Goal: Task Accomplishment & Management: Manage account settings

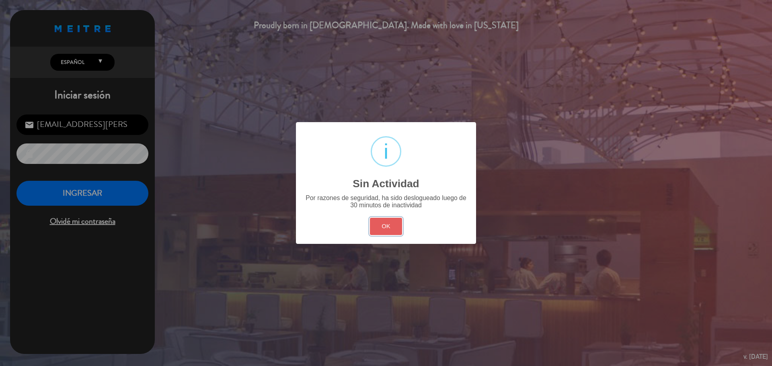
click at [387, 223] on button "OK" at bounding box center [386, 226] width 33 height 17
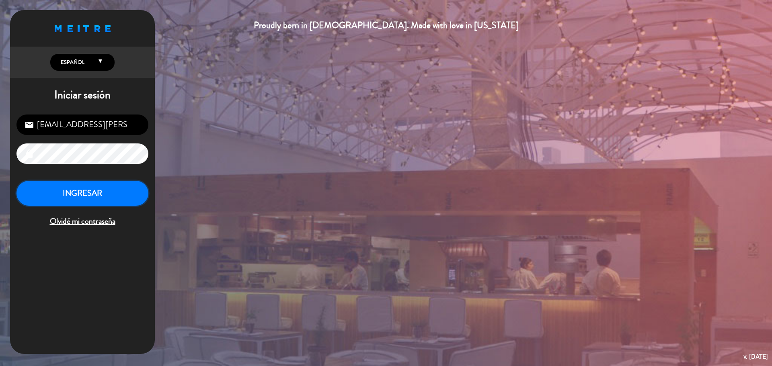
click at [109, 195] on button "INGRESAR" at bounding box center [82, 193] width 132 height 25
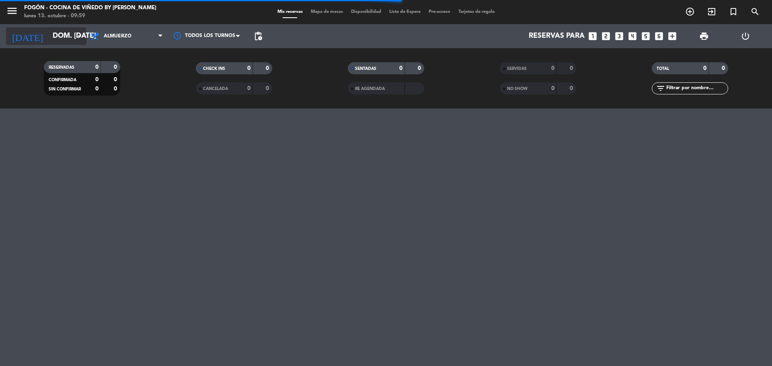
click at [82, 35] on icon "arrow_drop_down" at bounding box center [80, 36] width 10 height 10
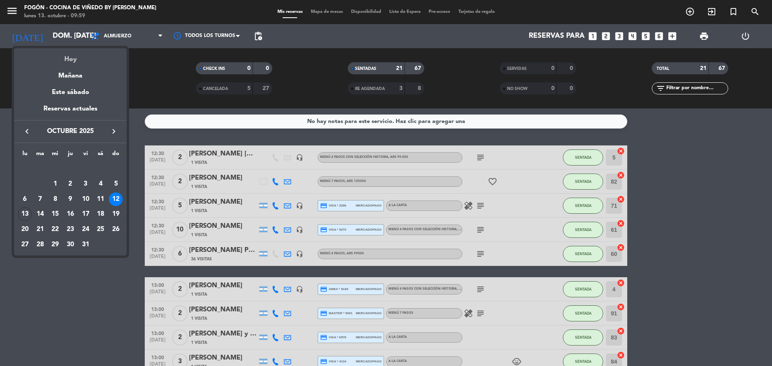
click at [71, 56] on div "Hoy" at bounding box center [70, 56] width 113 height 16
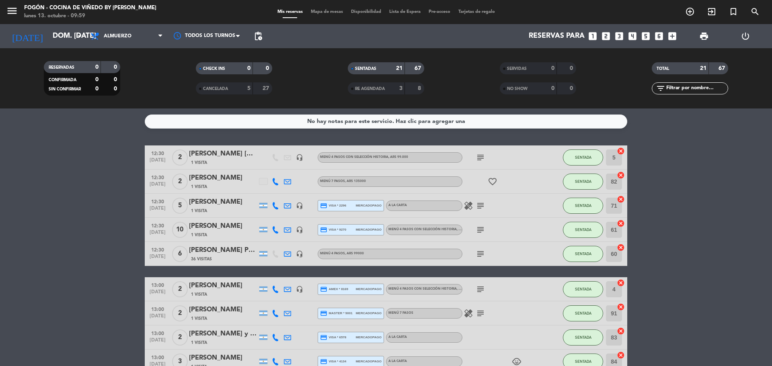
type input "lun. [DATE]"
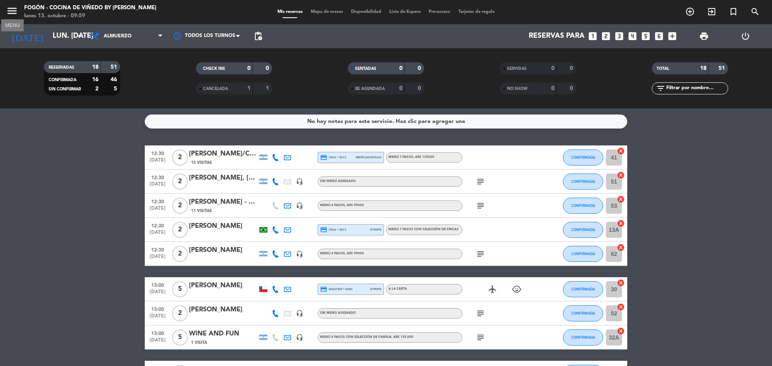
click at [12, 12] on icon "menu" at bounding box center [12, 11] width 12 height 12
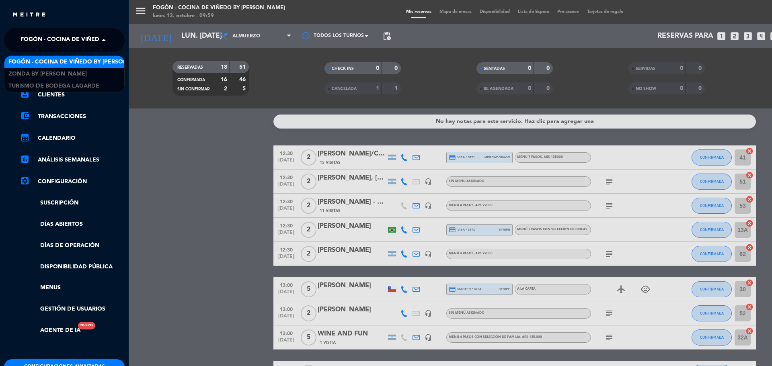
click at [101, 41] on span at bounding box center [106, 40] width 14 height 17
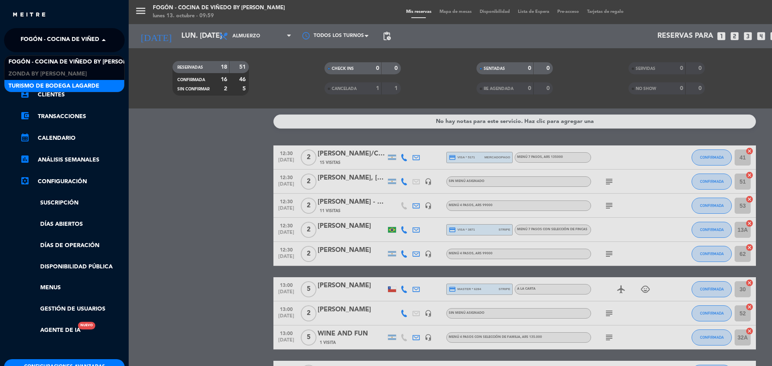
click at [67, 84] on span "Turismo de Bodega Lagarde" at bounding box center [53, 86] width 91 height 9
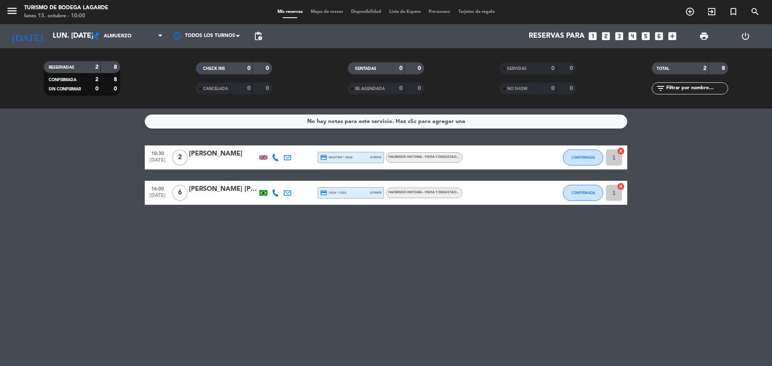
click at [233, 161] on div at bounding box center [223, 163] width 68 height 6
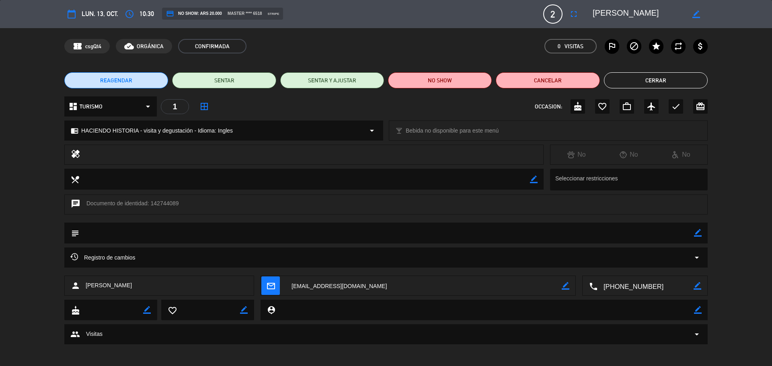
click at [668, 84] on button "Cerrar" at bounding box center [656, 80] width 104 height 16
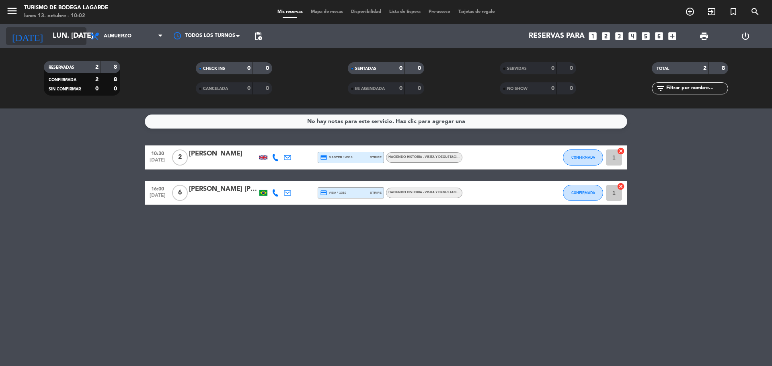
click at [61, 38] on input "lun. [DATE]" at bounding box center [95, 36] width 93 height 16
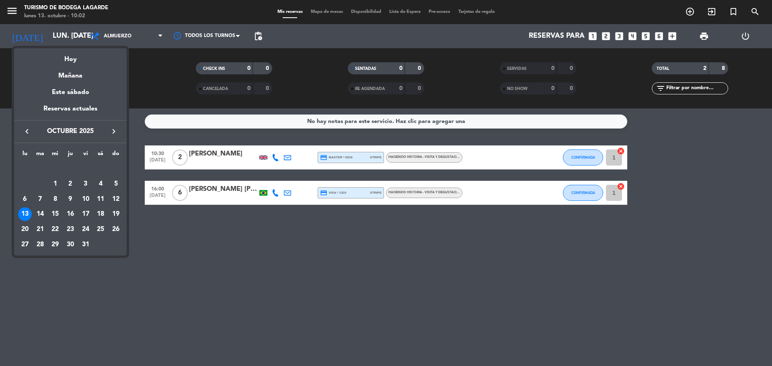
click at [13, 11] on div at bounding box center [386, 183] width 772 height 366
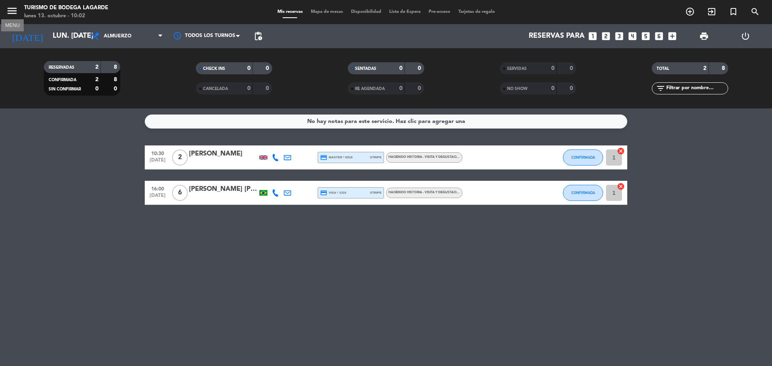
click at [17, 16] on icon "menu" at bounding box center [12, 11] width 12 height 12
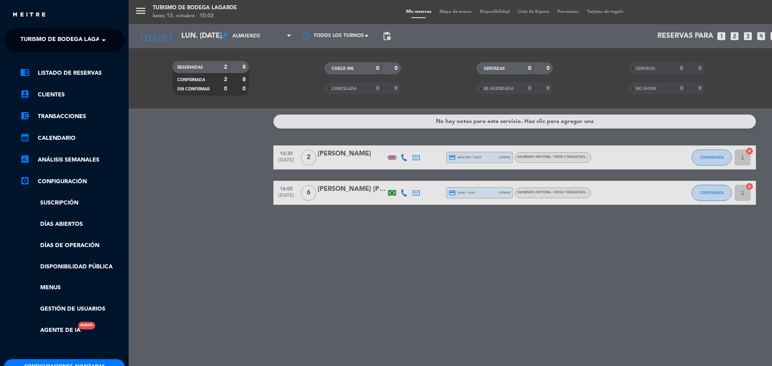
click at [40, 38] on span "Turismo de Bodega Lagarde" at bounding box center [66, 40] width 91 height 17
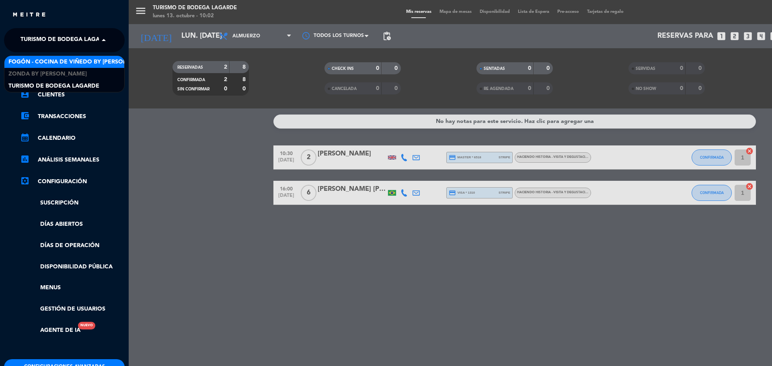
click at [41, 59] on span "Fogón - Cocina de viñedo by [PERSON_NAME]" at bounding box center [78, 61] width 141 height 9
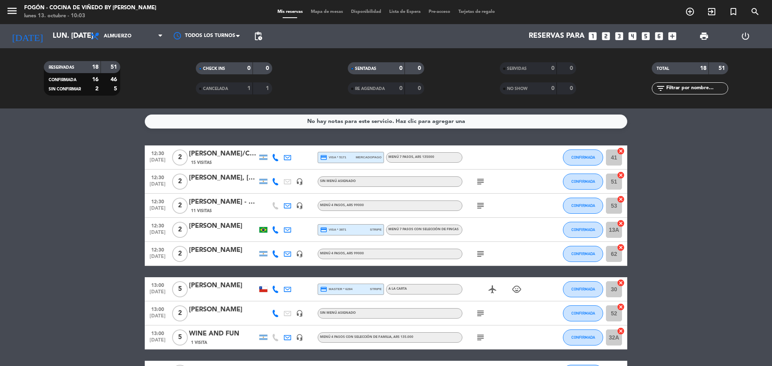
click at [618, 31] on icon "looks_3" at bounding box center [619, 36] width 10 height 10
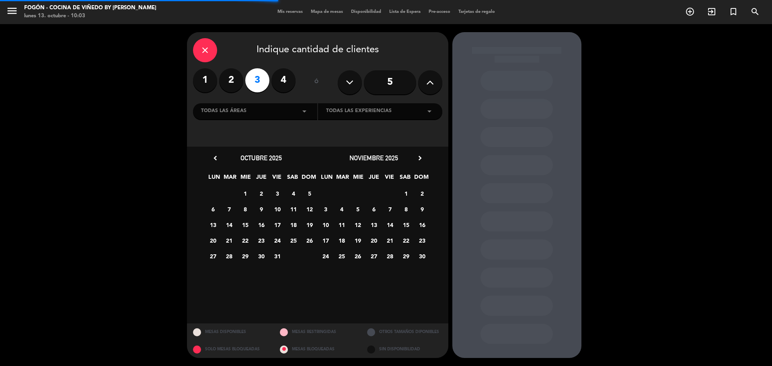
click at [255, 109] on div "Todas las áreas arrow_drop_down" at bounding box center [255, 111] width 124 height 16
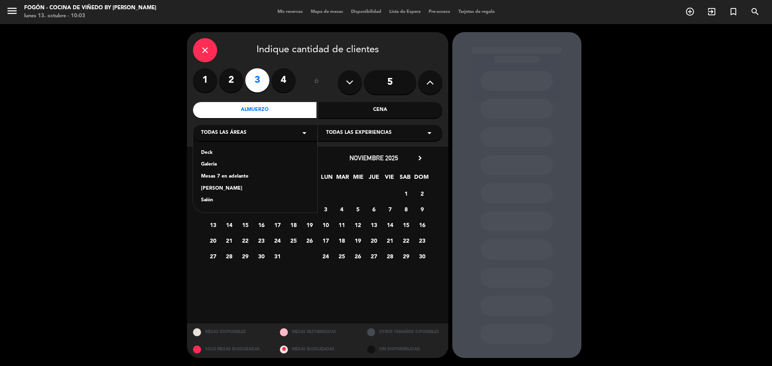
click at [167, 140] on div "close Indique cantidad de clientes 1 2 3 4 ó 5 Almuerzo Cena Todas las áreas ar…" at bounding box center [386, 195] width 772 height 342
click at [264, 111] on div "Almuerzo" at bounding box center [255, 110] width 124 height 16
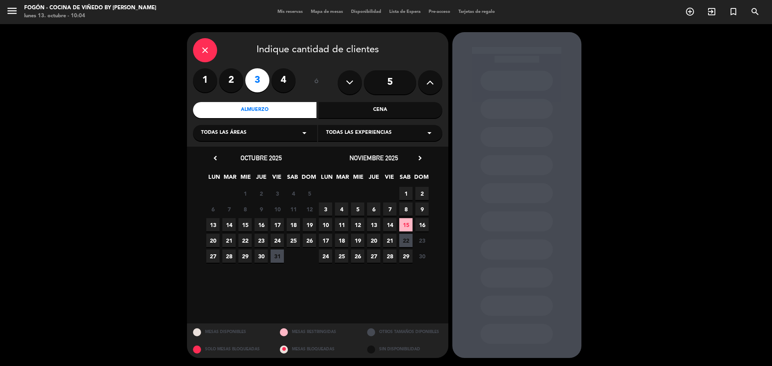
click at [231, 224] on span "14" at bounding box center [228, 224] width 13 height 13
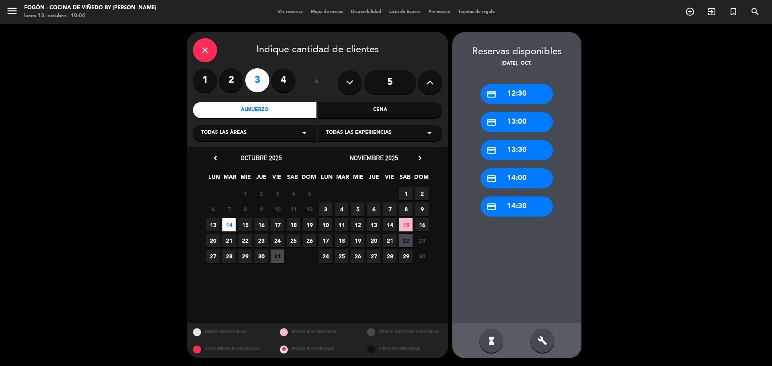
click at [509, 181] on div "credit_card 14:00" at bounding box center [516, 178] width 72 height 20
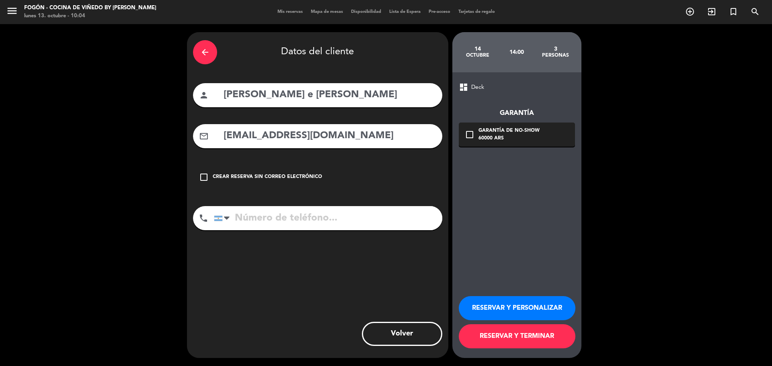
drag, startPoint x: 433, startPoint y: 96, endPoint x: 208, endPoint y: 98, distance: 224.4
click at [208, 98] on div "person [PERSON_NAME] e [PERSON_NAME]" at bounding box center [317, 95] width 249 height 24
click at [332, 96] on input "za" at bounding box center [330, 95] width 214 height 16
type input "z"
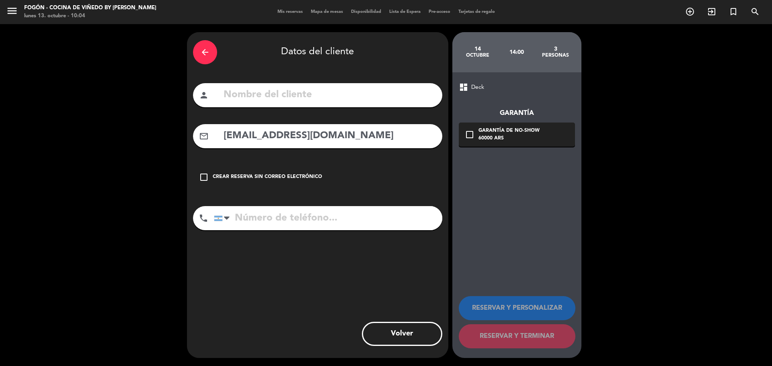
click at [277, 175] on div "Crear reserva sin correo electrónico" at bounding box center [267, 177] width 109 height 8
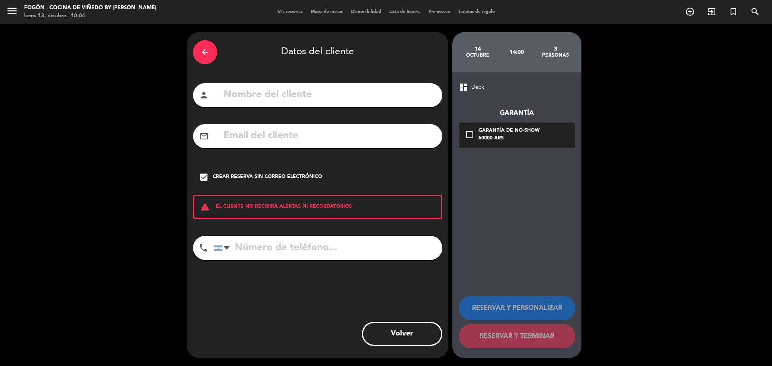
click at [260, 96] on input "text" at bounding box center [330, 95] width 214 height 16
paste input "[PERSON_NAME]"
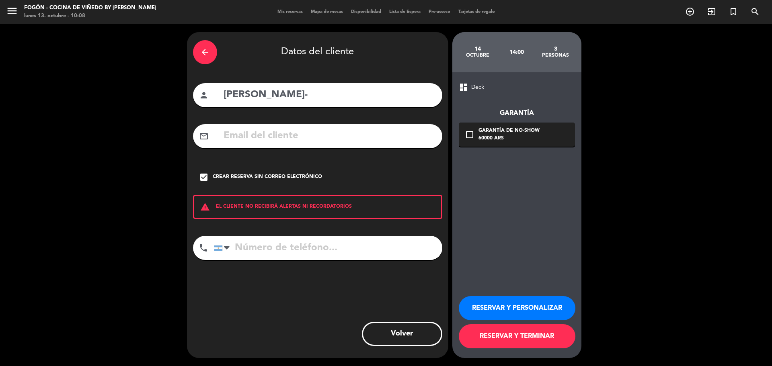
click at [305, 96] on input "[PERSON_NAME]-" at bounding box center [330, 95] width 214 height 16
type input "[PERSON_NAME][GEOGRAPHIC_DATA] [GEOGRAPHIC_DATA]"
click at [501, 317] on button "RESERVAR Y PERSONALIZAR" at bounding box center [517, 308] width 117 height 24
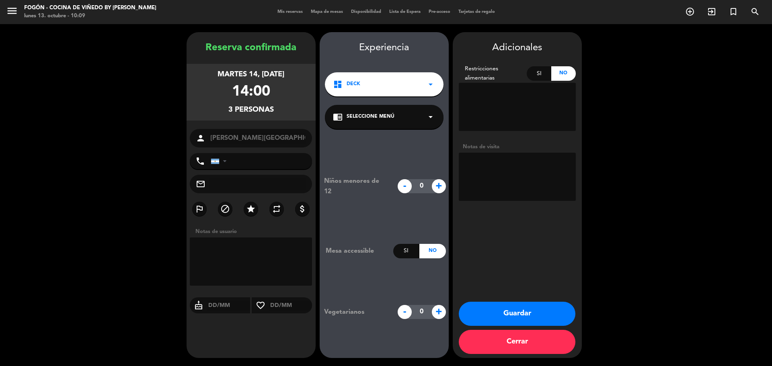
click at [494, 167] on textarea at bounding box center [517, 177] width 117 height 48
type textarea "wsp 13/10-juli"
click at [540, 314] on button "Guardar" at bounding box center [517, 314] width 117 height 24
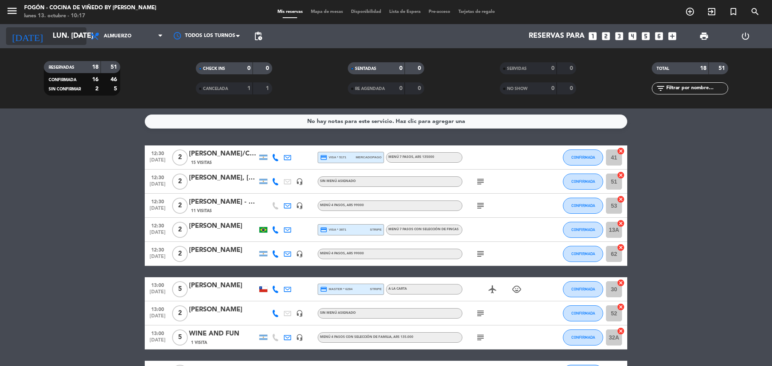
click at [73, 40] on input "lun. [DATE]" at bounding box center [95, 36] width 93 height 16
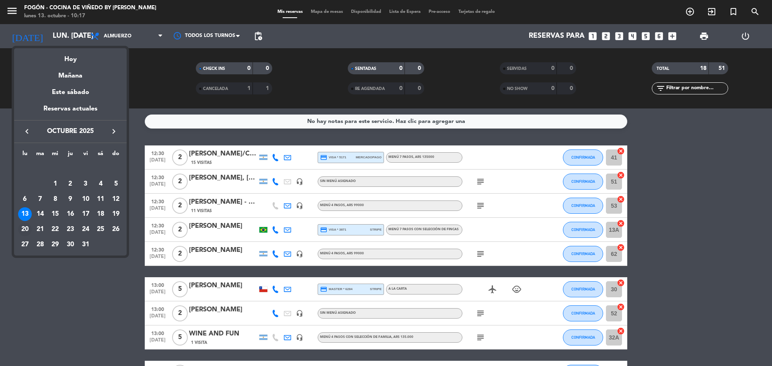
click at [24, 232] on div "20" at bounding box center [25, 230] width 14 height 14
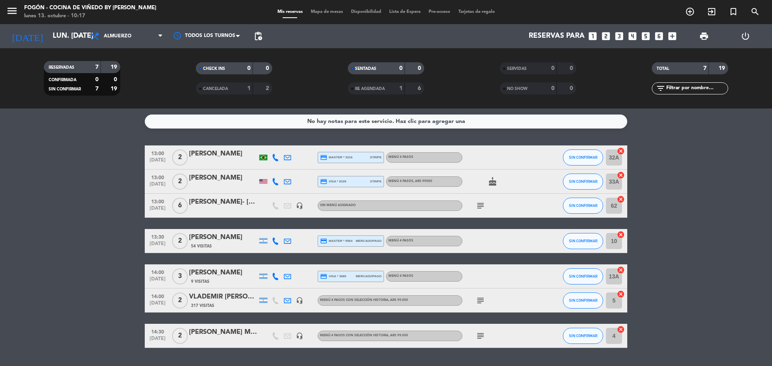
scroll to position [22, 0]
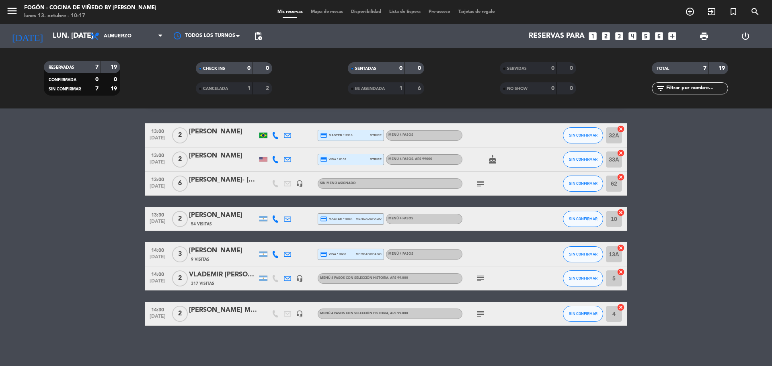
drag, startPoint x: 327, startPoint y: 385, endPoint x: 375, endPoint y: 385, distance: 47.4
click at [375, 366] on html "close × Fogón - Cocina de viñedo by [PERSON_NAME] × chrome_reader_mode Listado …" at bounding box center [386, 183] width 772 height 366
click at [663, 318] on bookings-row "13:00 [DATE] 2 [PERSON_NAME] credit_card master * 3316 stripe Menú 4 pasos SIN …" at bounding box center [386, 224] width 772 height 203
click at [70, 37] on input "lun. [DATE]" at bounding box center [95, 36] width 93 height 16
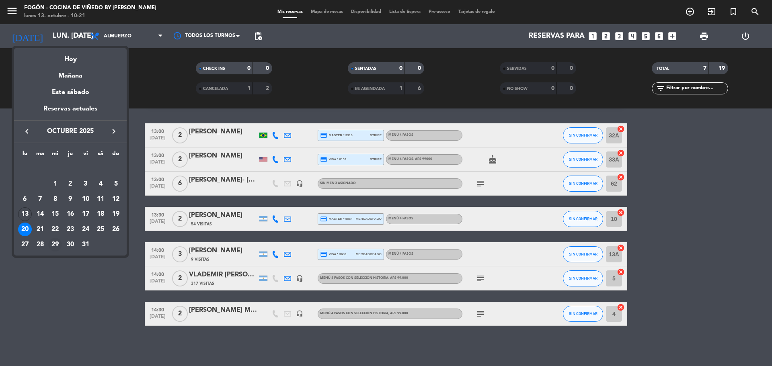
click at [56, 244] on div "29" at bounding box center [55, 245] width 14 height 14
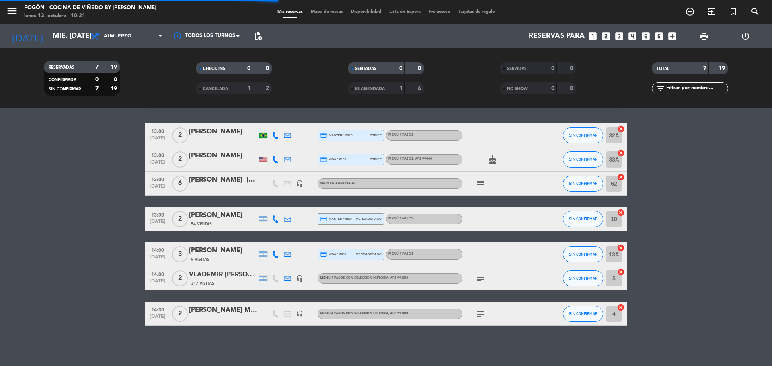
scroll to position [0, 0]
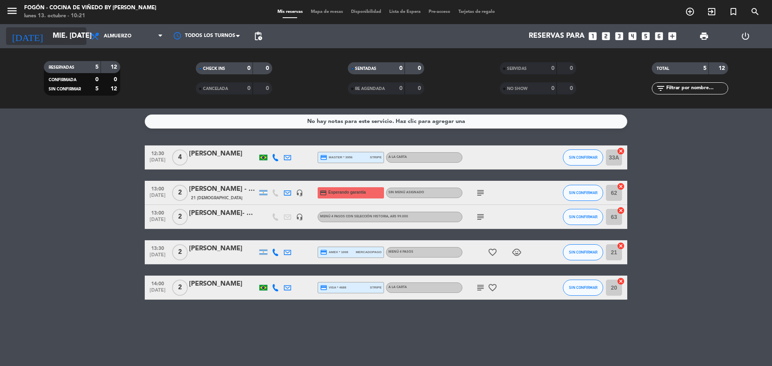
click at [56, 40] on input "mié. [DATE]" at bounding box center [95, 36] width 93 height 16
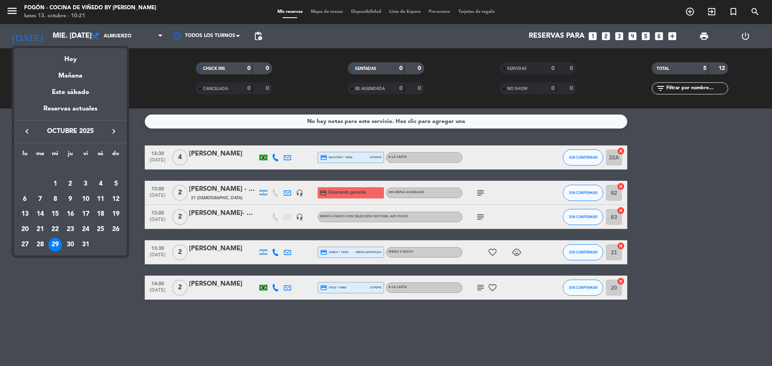
click at [74, 248] on div "30" at bounding box center [71, 245] width 14 height 14
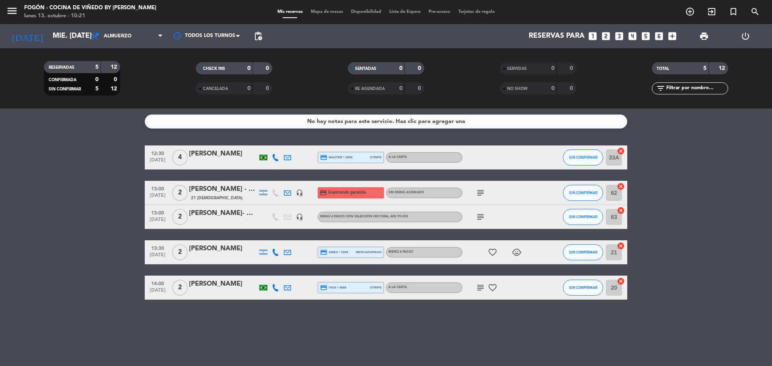
type input "[DEMOGRAPHIC_DATA] [DATE]"
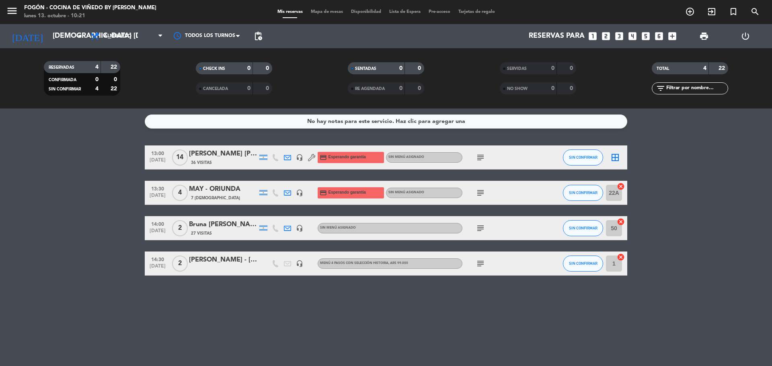
click at [217, 265] on div "[PERSON_NAME] - [PERSON_NAME]" at bounding box center [223, 260] width 68 height 10
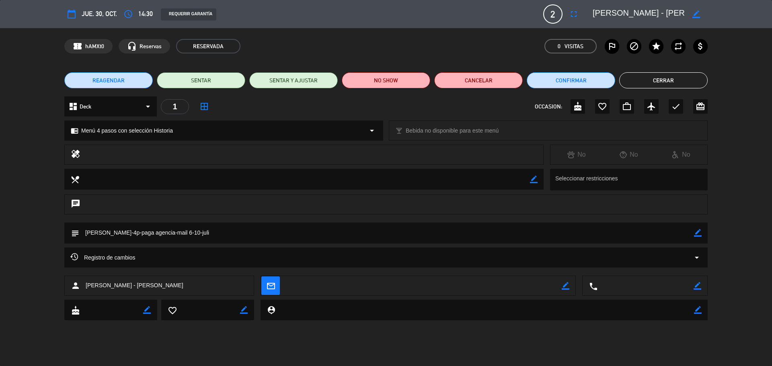
click at [117, 80] on span "REAGENDAR" at bounding box center [108, 80] width 32 height 8
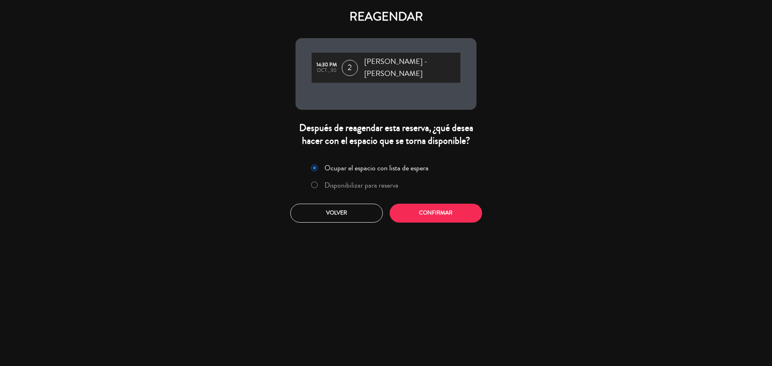
click at [360, 187] on label "Disponibilizar para reserva" at bounding box center [361, 185] width 74 height 7
click at [414, 222] on button "Confirmar" at bounding box center [436, 213] width 92 height 19
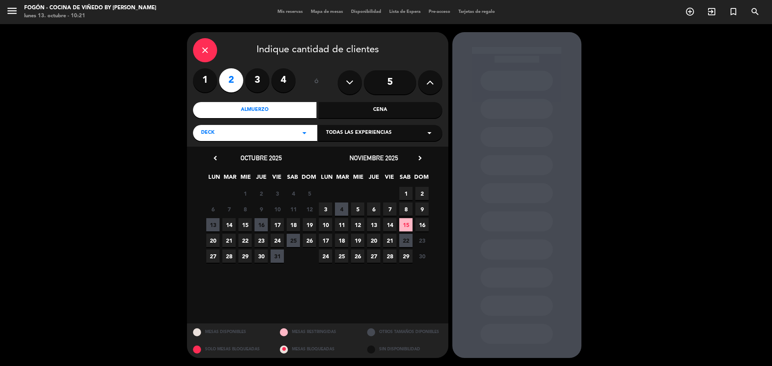
click at [248, 258] on span "29" at bounding box center [244, 256] width 13 height 13
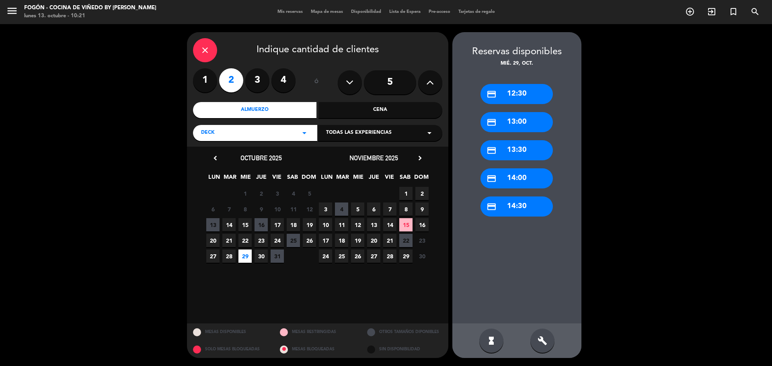
drag, startPoint x: 514, startPoint y: 214, endPoint x: 515, endPoint y: 219, distance: 5.4
click at [515, 219] on div "credit_card 12:30 credit_card 13:00 credit_card 13:30 credit_card 14:00 credit_…" at bounding box center [516, 196] width 129 height 256
click at [517, 207] on div "credit_card 14:30" at bounding box center [516, 207] width 72 height 20
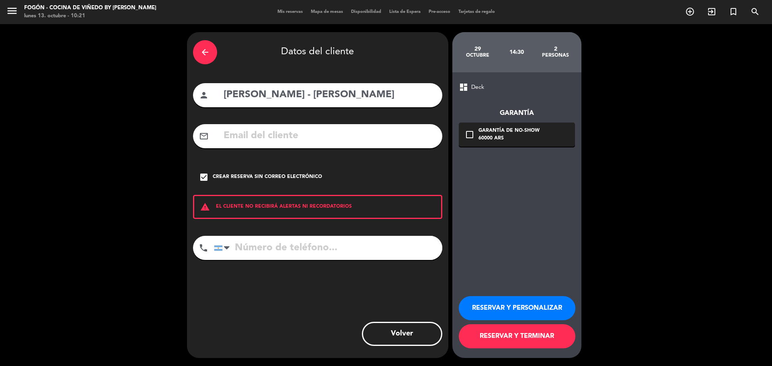
click at [502, 309] on button "RESERVAR Y PERSONALIZAR" at bounding box center [517, 308] width 117 height 24
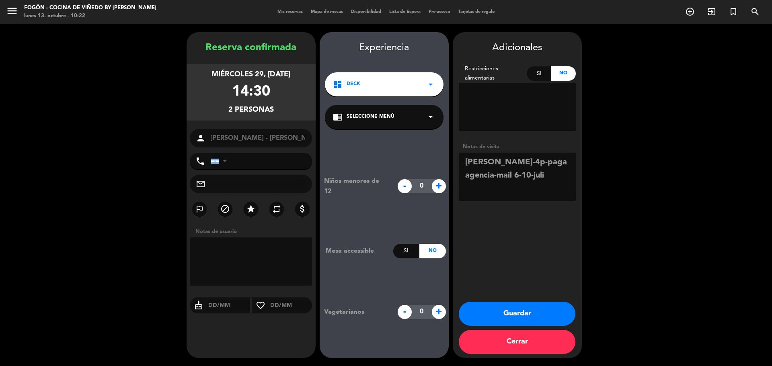
click at [392, 121] on span "Seleccione Menú" at bounding box center [371, 117] width 48 height 8
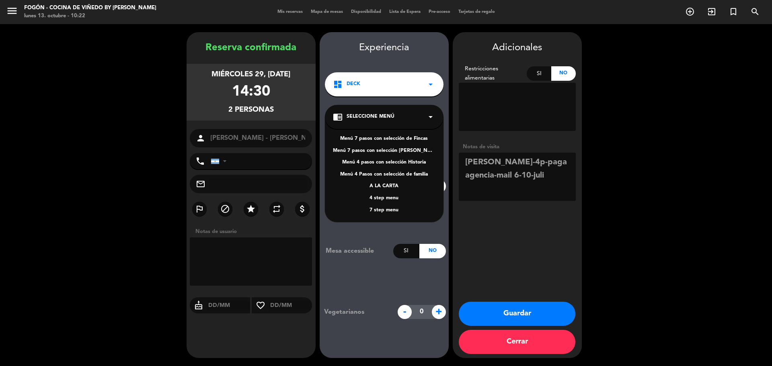
drag, startPoint x: 400, startPoint y: 164, endPoint x: 484, endPoint y: 169, distance: 84.2
click at [400, 163] on div "Menú 4 pasos con selección Historia" at bounding box center [384, 163] width 103 height 8
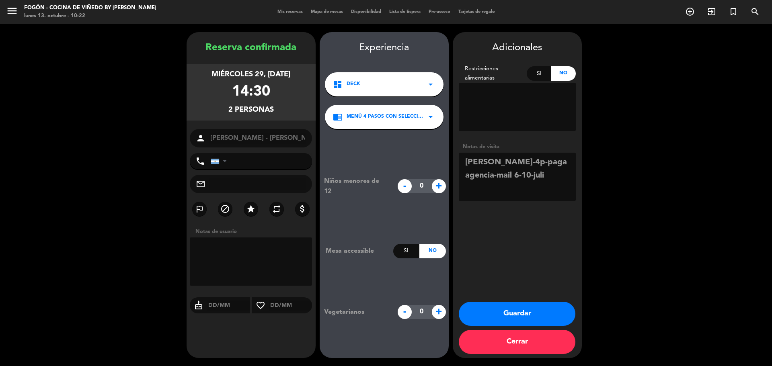
click at [553, 181] on textarea at bounding box center [517, 177] width 117 height 48
type textarea "[PERSON_NAME]-4p-paga agencia-mail 6-10-juli modifica mail 13/10"
click at [520, 319] on button "Guardar" at bounding box center [517, 314] width 117 height 24
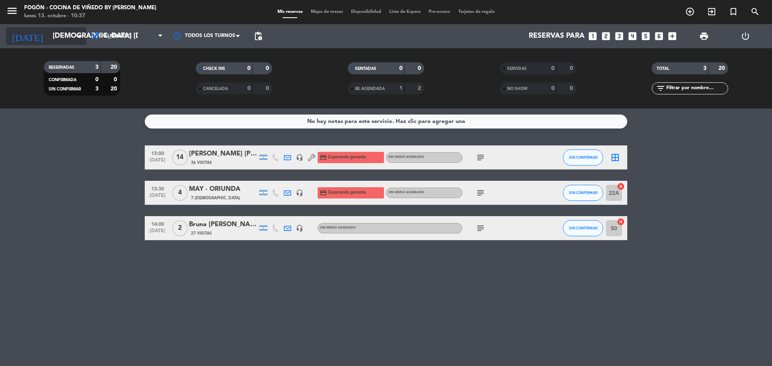
click at [64, 35] on input "[DEMOGRAPHIC_DATA] [DATE]" at bounding box center [95, 36] width 93 height 16
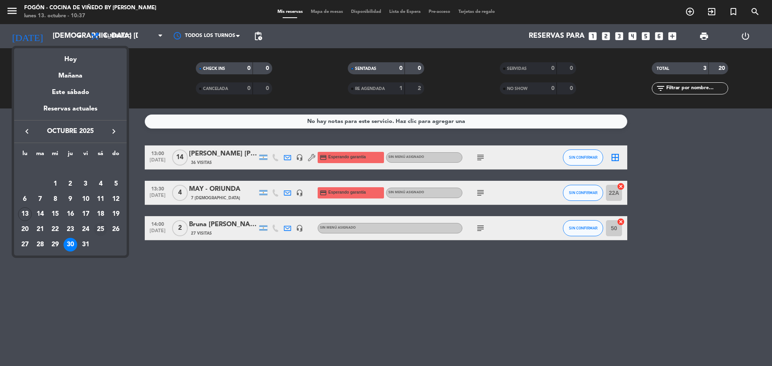
click at [99, 229] on div "25" at bounding box center [101, 230] width 14 height 14
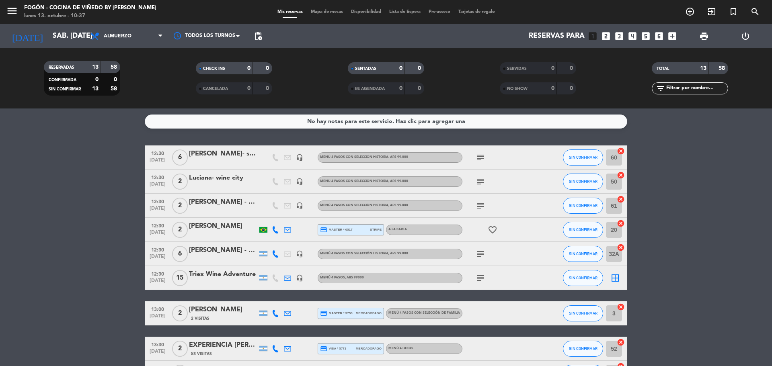
click at [146, 39] on span "Almuerzo" at bounding box center [126, 36] width 80 height 18
click at [123, 90] on div "menu Fogón - Cocina de viñedo by [PERSON_NAME] lunes 13. octubre - 10:37 Mis re…" at bounding box center [386, 54] width 772 height 109
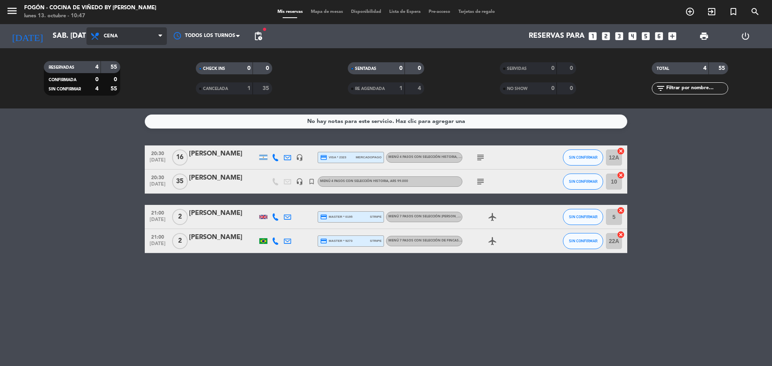
click at [130, 42] on span "Cena" at bounding box center [126, 36] width 80 height 18
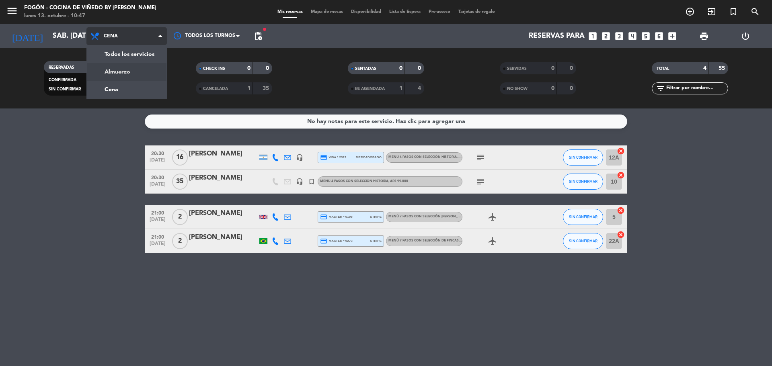
click at [117, 72] on div "menu Fogón - Cocina de viñedo by [PERSON_NAME] lunes 13. octubre - 10:47 Mis re…" at bounding box center [386, 54] width 772 height 109
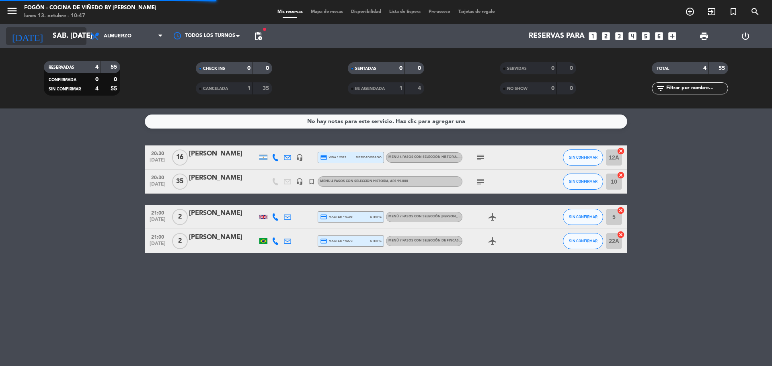
click at [65, 31] on div "[DATE] sáb. [DATE] arrow_drop_down" at bounding box center [46, 36] width 80 height 18
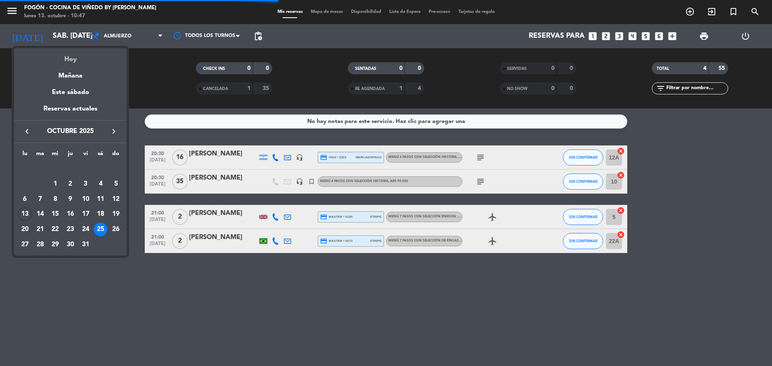
click at [73, 52] on div "Hoy" at bounding box center [70, 56] width 113 height 16
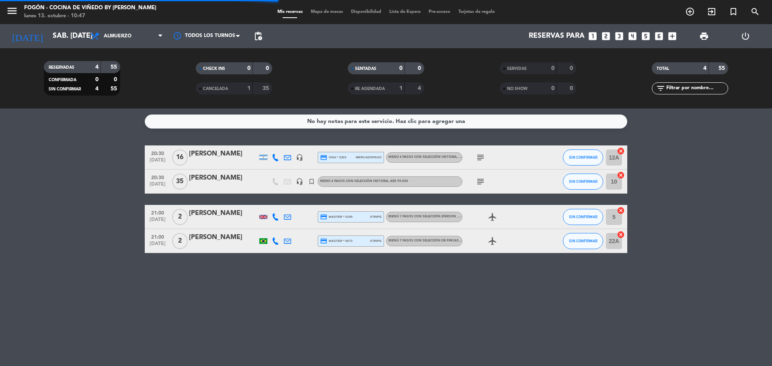
type input "lun. [DATE]"
